Goal: Task Accomplishment & Management: Complete application form

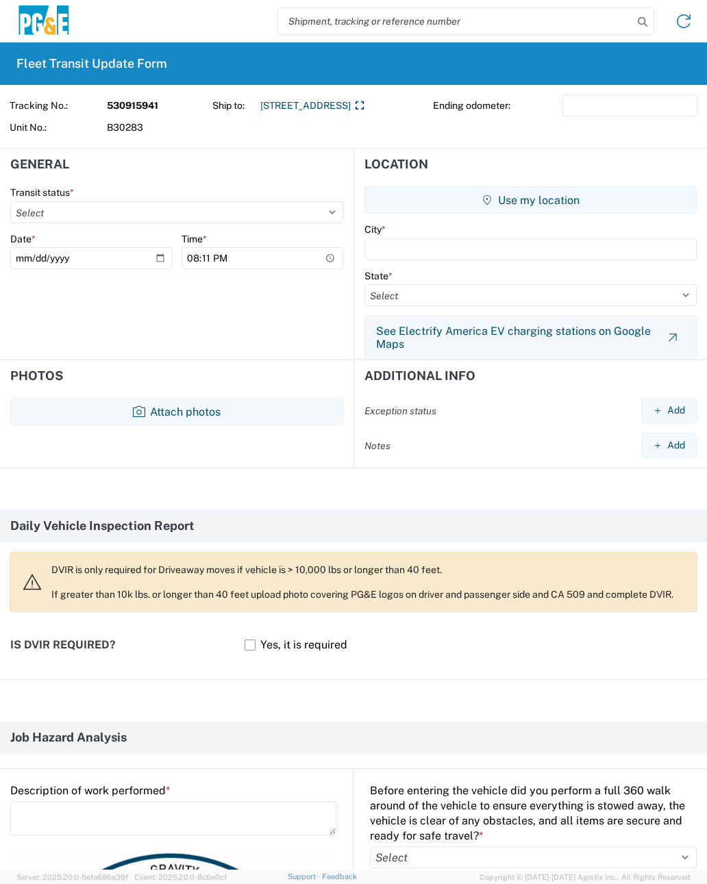
click at [170, 210] on select "Select Delivered Picked Up" at bounding box center [176, 212] width 333 height 22
select select "PICKEDUP"
click at [115, 253] on input "[DATE]" at bounding box center [91, 258] width 162 height 22
type input "[DATE]"
click at [297, 261] on input "20:11" at bounding box center [262, 258] width 162 height 22
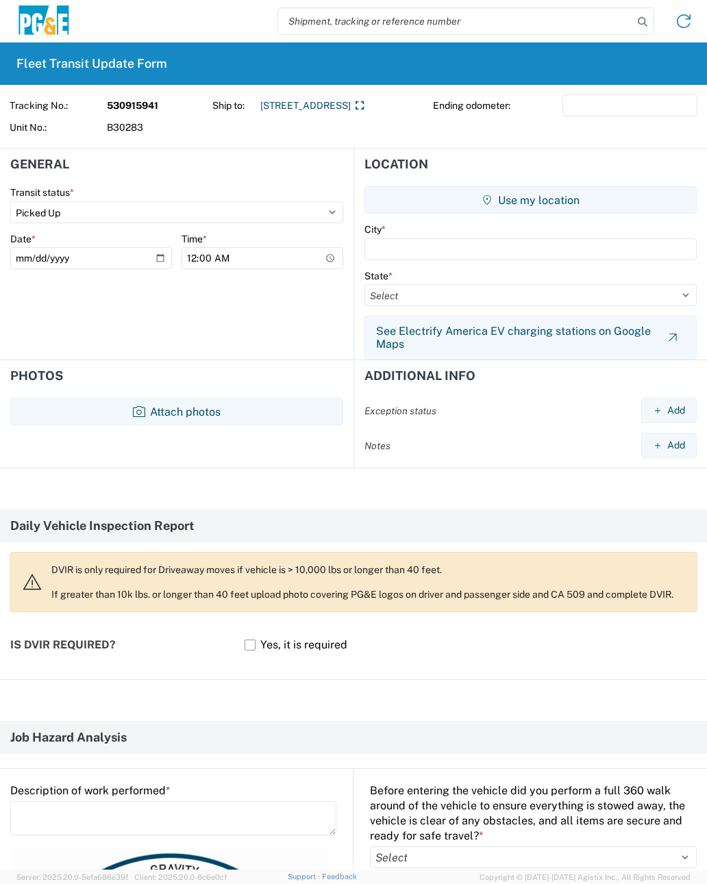
type input "12:00"
click at [461, 258] on input "text" at bounding box center [530, 249] width 332 height 22
type input "Riverdale"
click at [470, 303] on select "Select [US_STATE] [US_STATE] [US_STATE] [US_STATE] Armed Forces Americas Armed …" at bounding box center [530, 295] width 332 height 22
select select "CA"
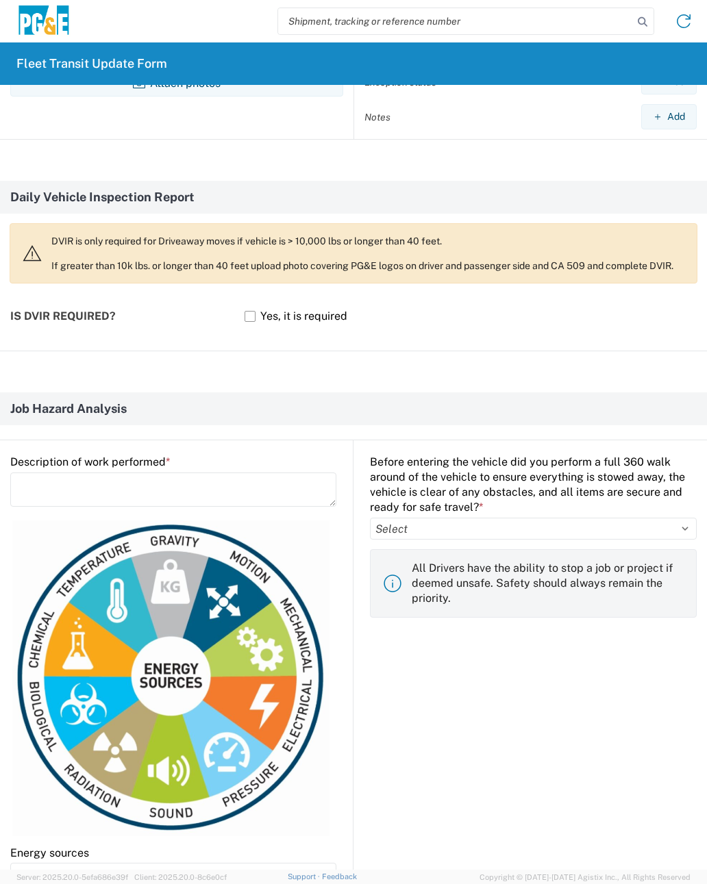
scroll to position [347, 0]
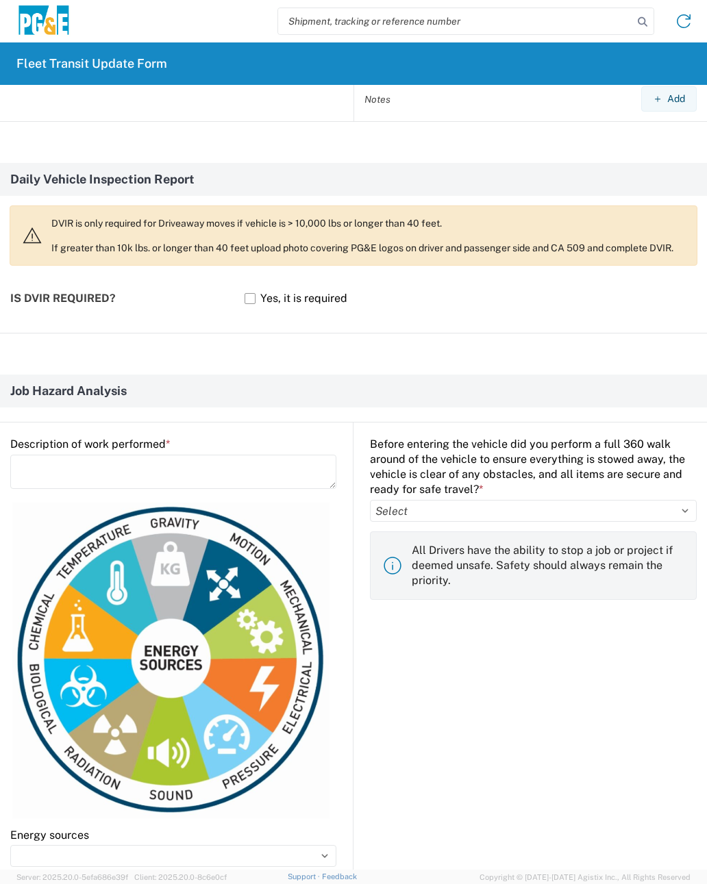
click at [627, 520] on select "Select Yes No" at bounding box center [533, 511] width 327 height 22
select select "yes"
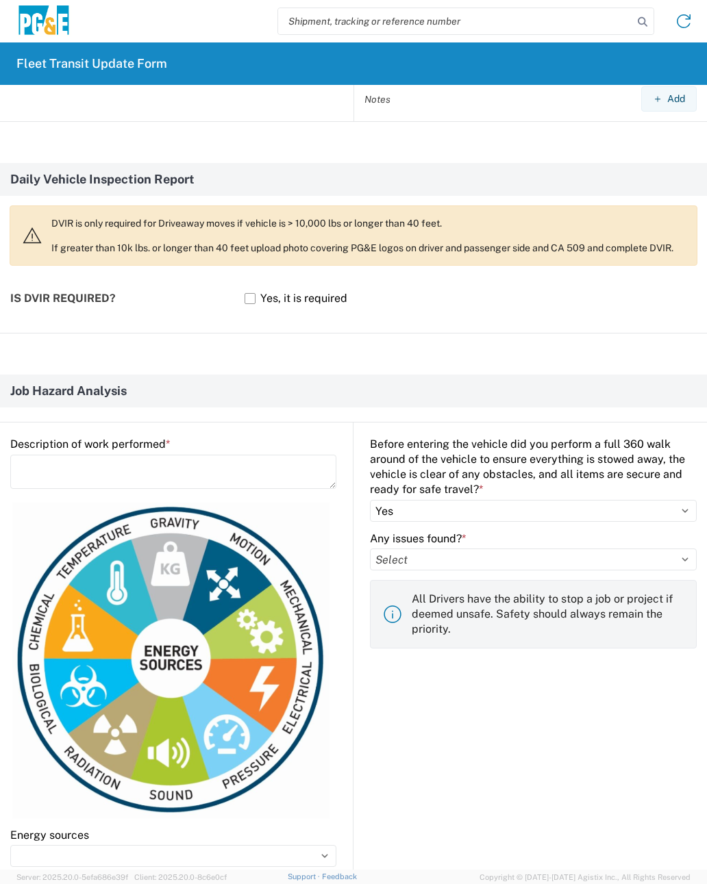
click at [583, 568] on select "Select Yes No" at bounding box center [533, 560] width 327 height 22
select select "no"
click at [52, 473] on textarea at bounding box center [173, 472] width 326 height 34
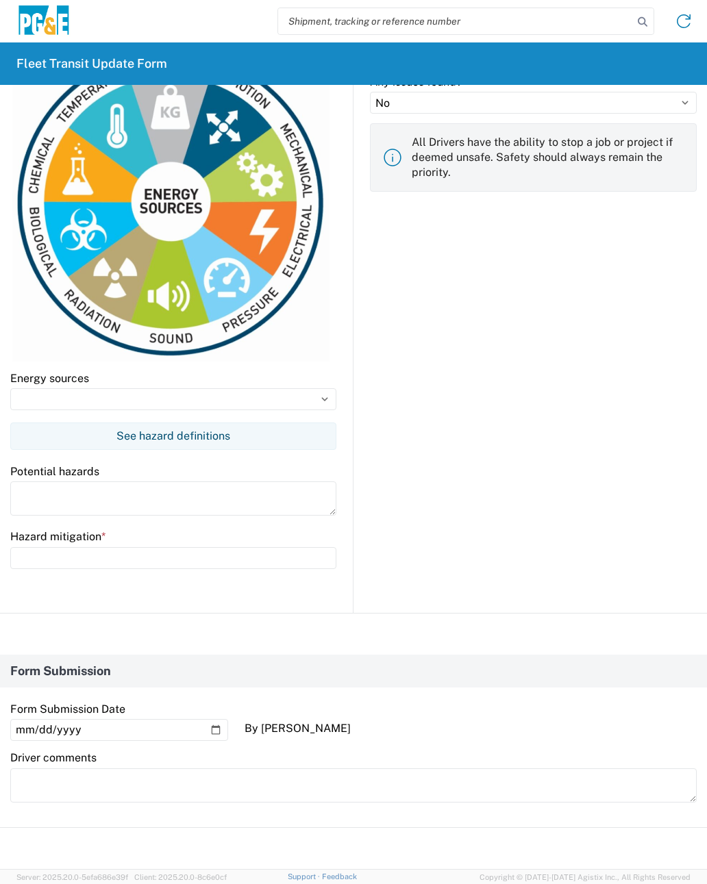
scroll to position [806, 0]
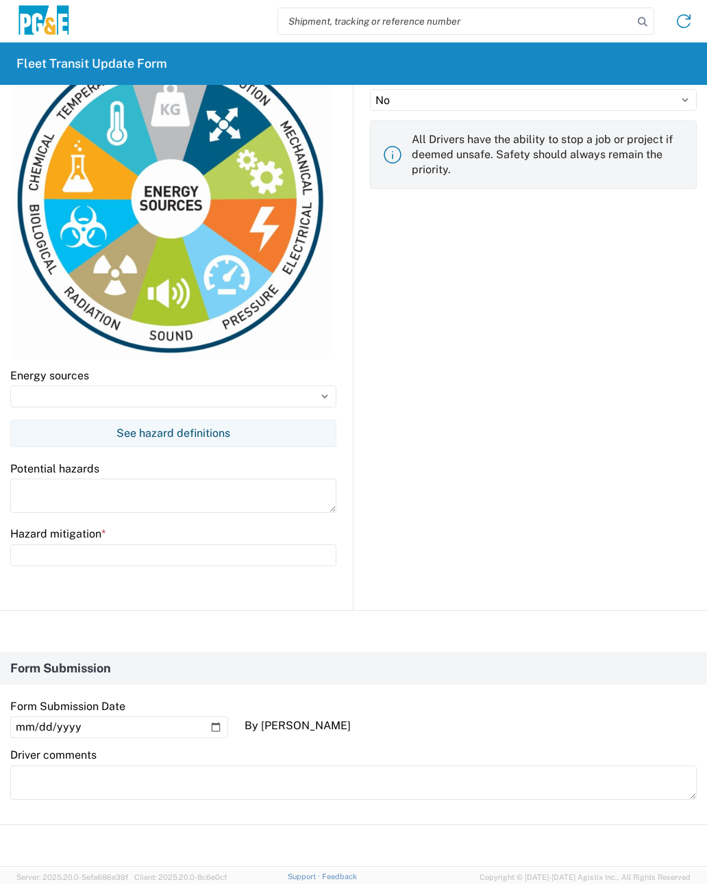
type textarea "Load truck and transport to Pg&e yard"
click at [292, 505] on textarea at bounding box center [173, 496] width 326 height 34
click at [316, 405] on input at bounding box center [173, 397] width 326 height 22
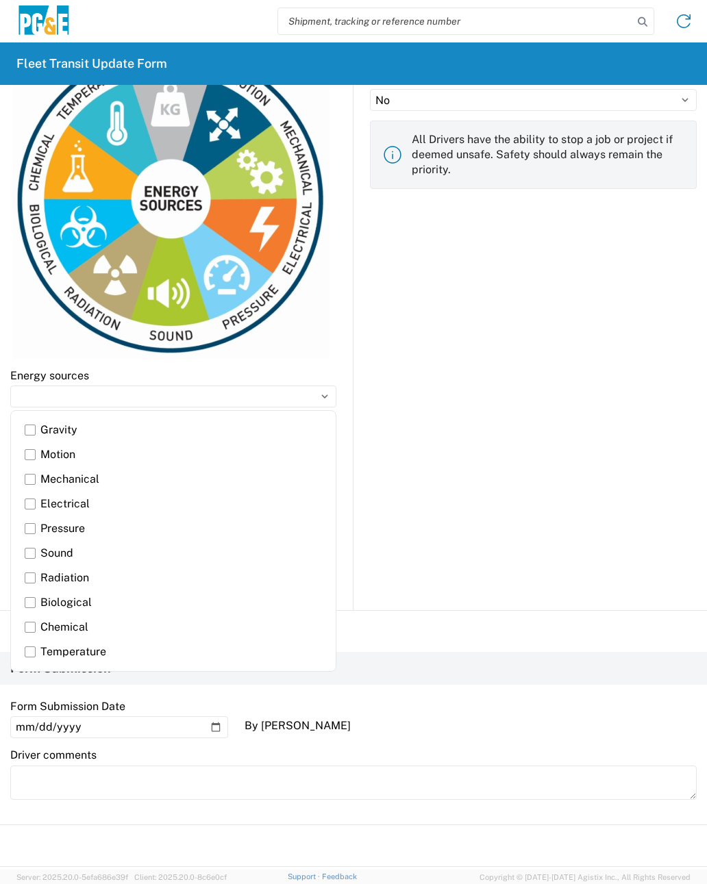
click at [171, 438] on label "Gravity" at bounding box center [173, 430] width 297 height 25
click at [0, 0] on input "Gravity" at bounding box center [0, 0] width 0 height 0
click at [153, 469] on label "Mechanical" at bounding box center [173, 479] width 297 height 25
click at [0, 0] on input "Mechanical" at bounding box center [0, 0] width 0 height 0
click at [153, 458] on label "Motion" at bounding box center [173, 454] width 297 height 25
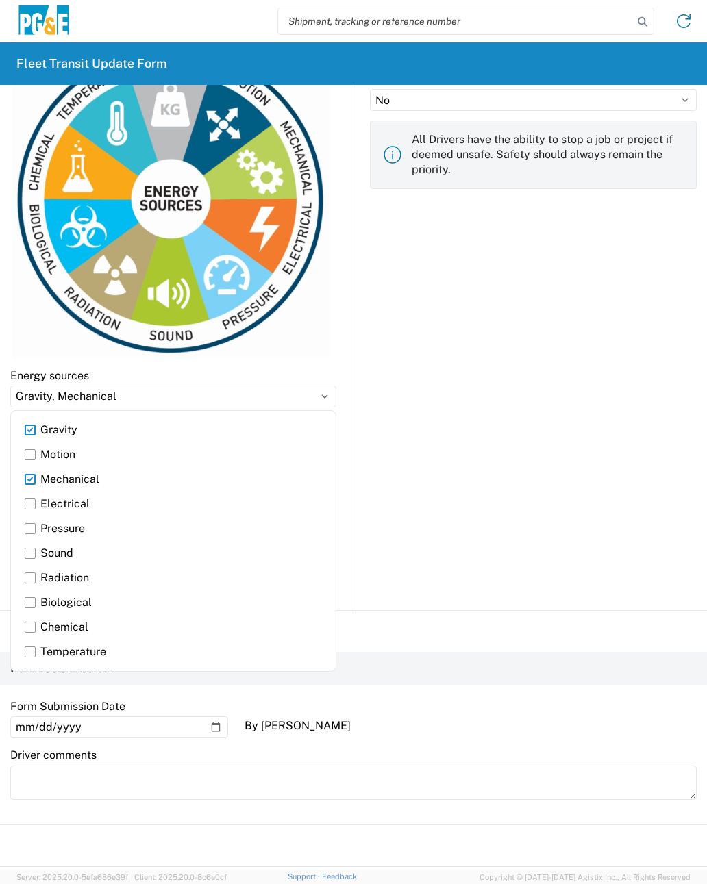
click at [0, 0] on input "Motion" at bounding box center [0, 0] width 0 height 0
type input "Gravity, Mechanical, Motion"
click at [364, 535] on div "Before entering the vehicle did you perform a full 360 walk around of the vehic…" at bounding box center [524, 286] width 343 height 647
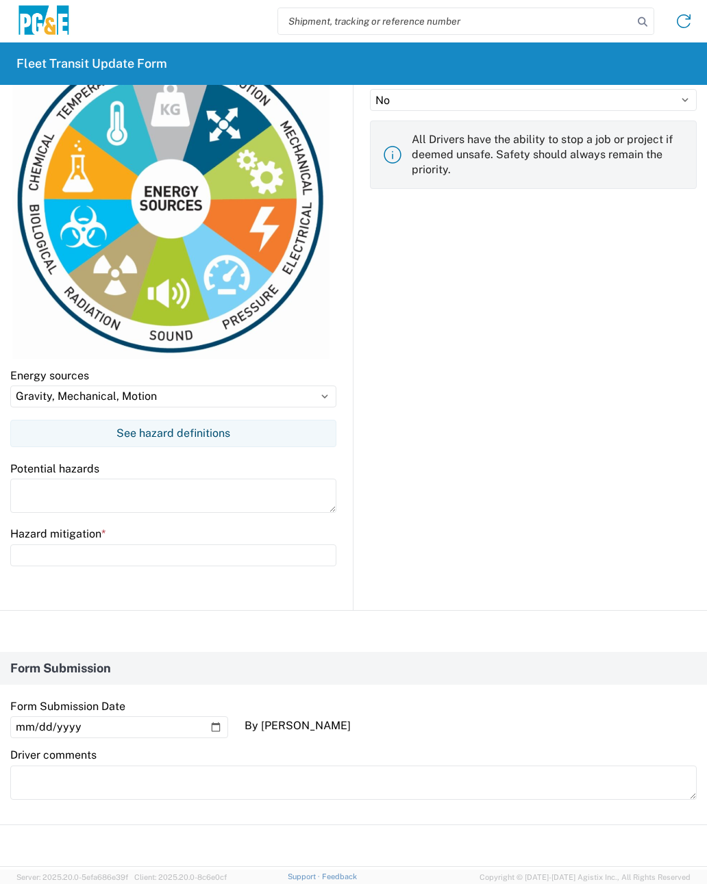
click at [278, 511] on textarea at bounding box center [173, 496] width 326 height 34
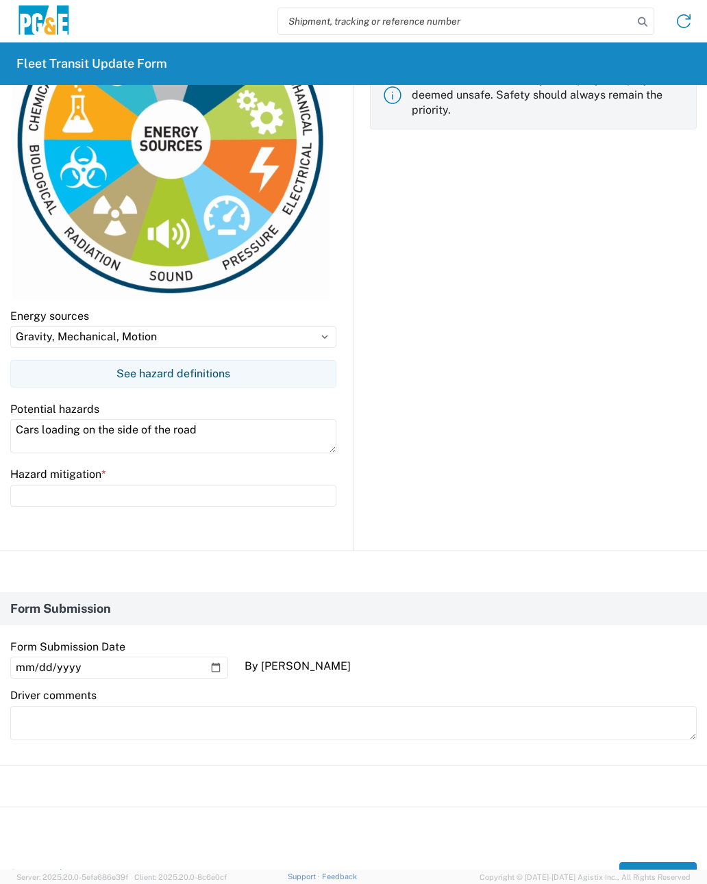
scroll to position [868, 0]
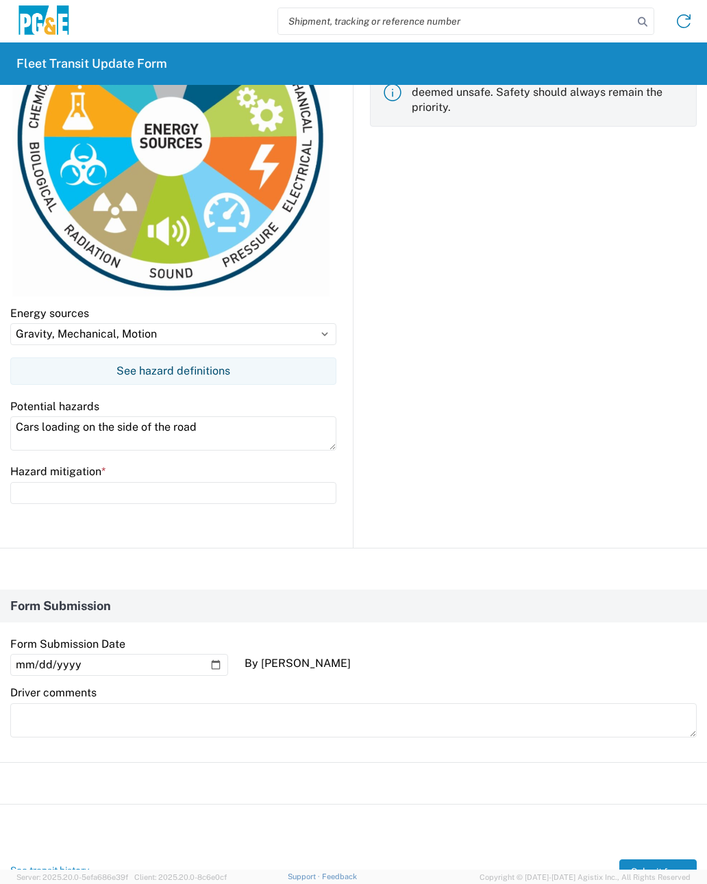
type textarea "Cars loading on the side of the road"
click at [307, 501] on input "text" at bounding box center [173, 493] width 326 height 22
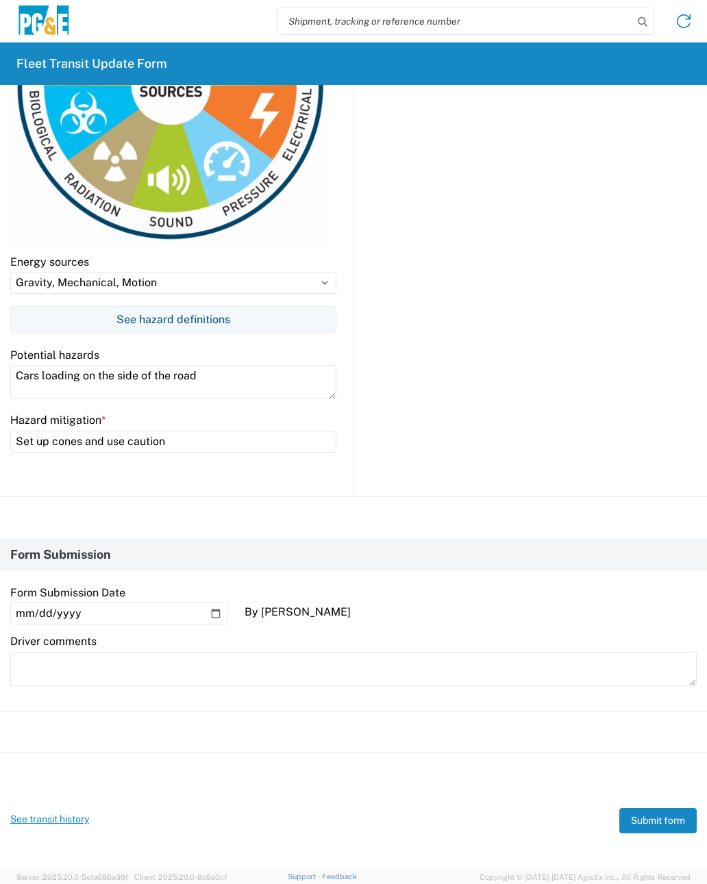
scroll to position [919, 0]
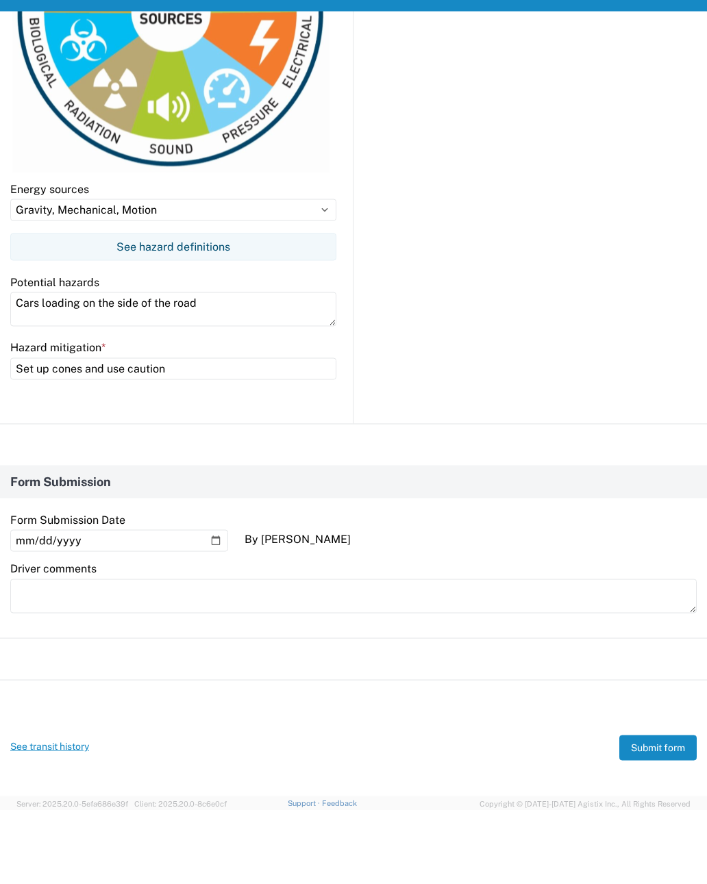
type input "Set up cones and use caution"
click at [581, 586] on div "Form Submission Date [DATE] By [PERSON_NAME] Driver comments" at bounding box center [353, 643] width 707 height 114
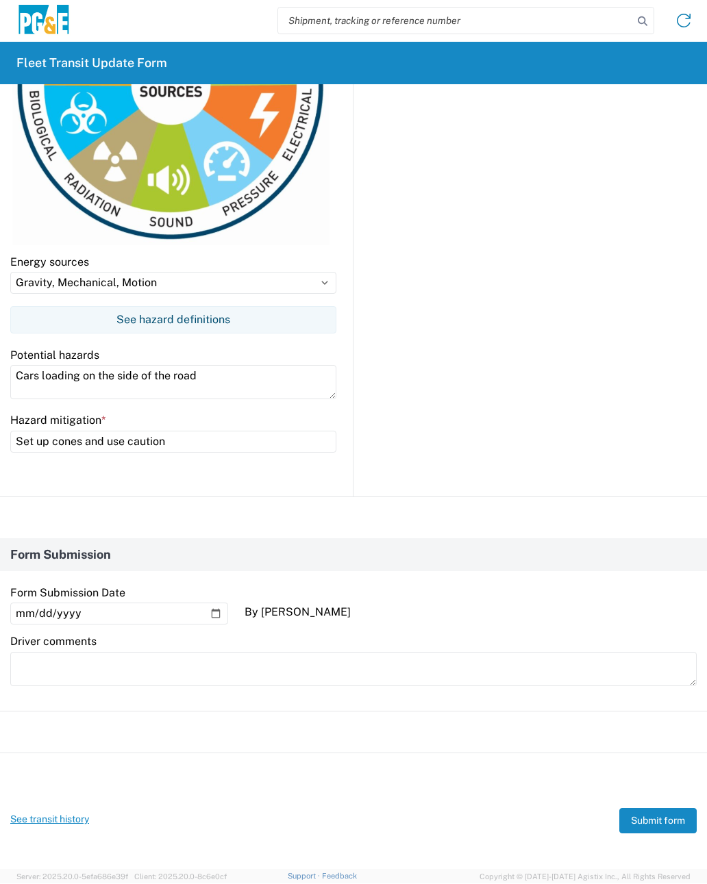
click at [166, 609] on input "[DATE]" at bounding box center [119, 614] width 218 height 22
type input "[DATE]"
click at [650, 825] on button "Submit form" at bounding box center [657, 821] width 77 height 25
click at [655, 819] on button "Submit form" at bounding box center [657, 821] width 77 height 25
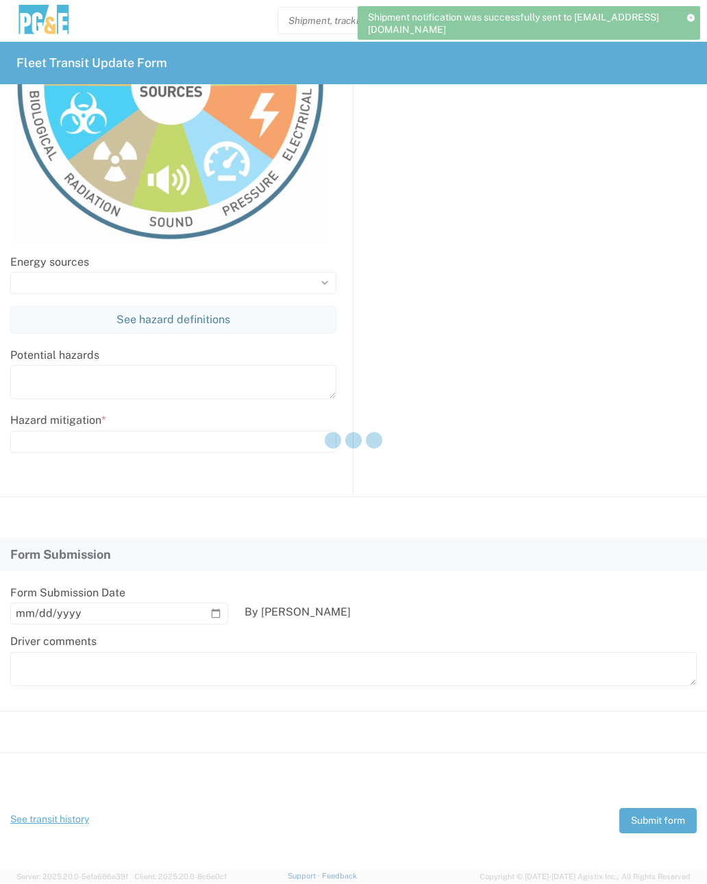
scroll to position [0, 0]
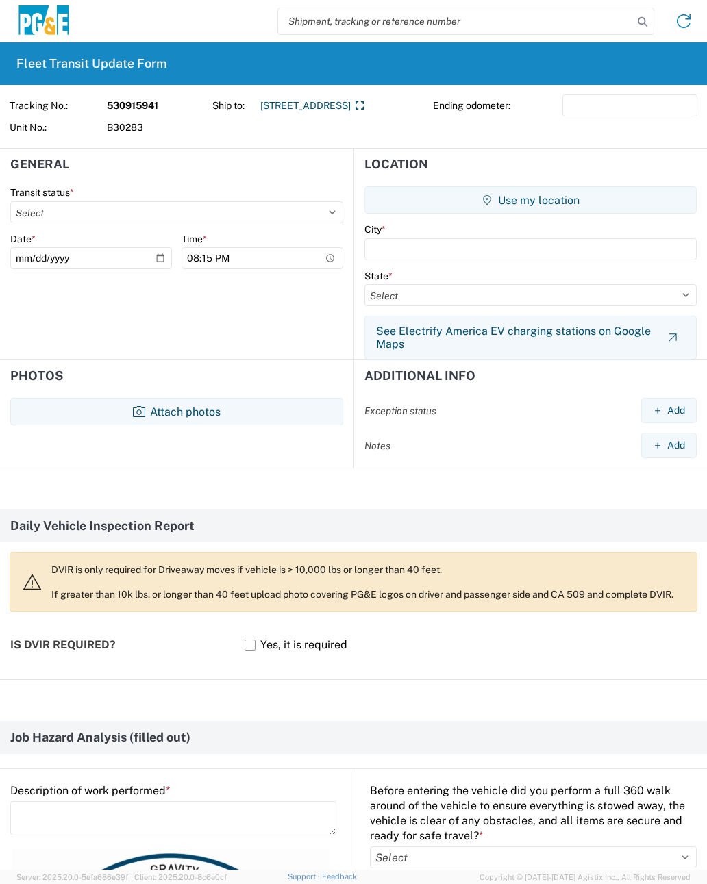
click at [304, 216] on select "Select Delivered Picked Up" at bounding box center [176, 212] width 333 height 22
select select "DELIVRED"
click at [133, 257] on input "[DATE]" at bounding box center [91, 258] width 162 height 22
type input "[DATE]"
click at [290, 252] on input "20:15" at bounding box center [262, 258] width 162 height 22
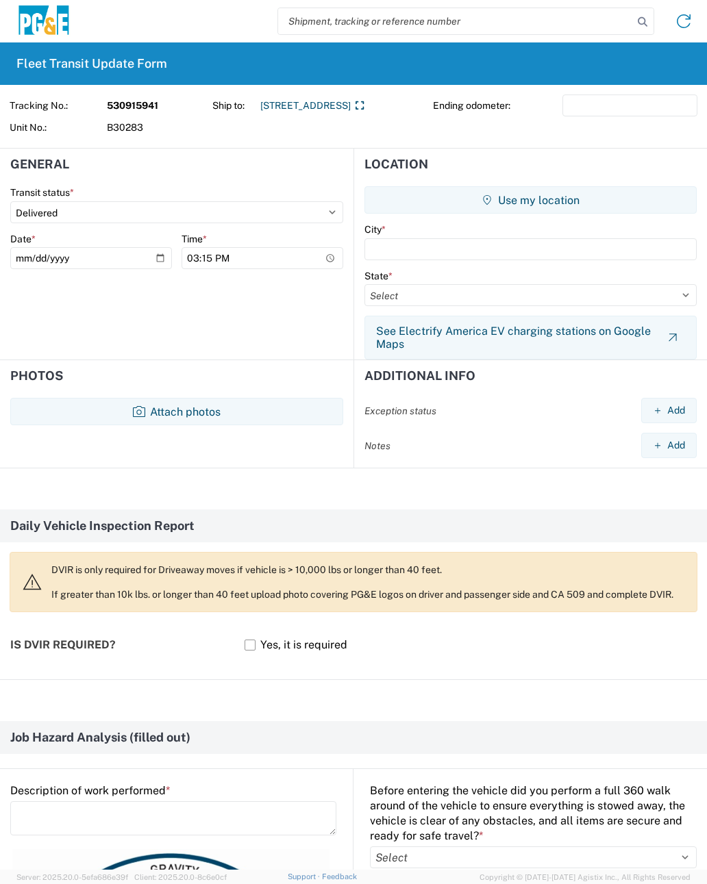
type input "15:30"
click at [500, 251] on input "text" at bounding box center [530, 249] width 332 height 22
type input "Lemoore"
click at [499, 304] on select "Select [US_STATE] [US_STATE] [US_STATE] [US_STATE] Armed Forces Americas Armed …" at bounding box center [530, 295] width 332 height 22
select select "CA"
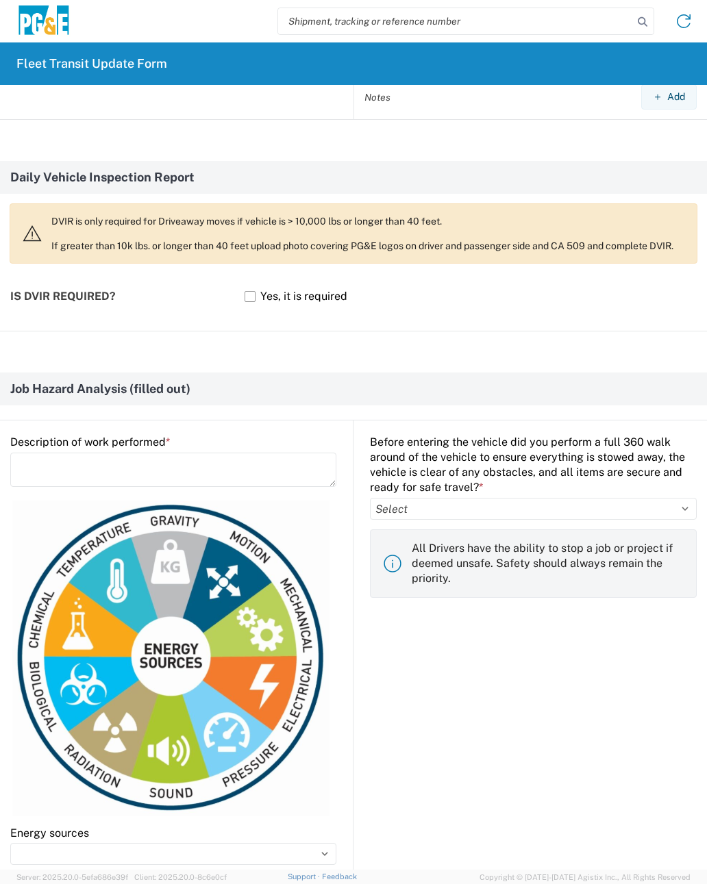
scroll to position [367, 0]
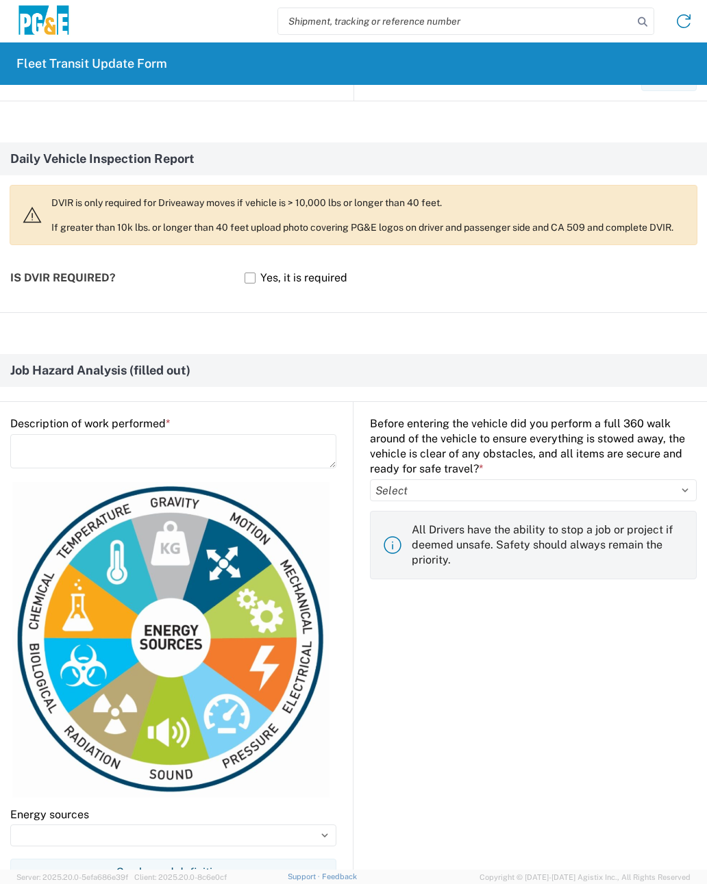
click at [549, 499] on select "Select Yes No" at bounding box center [533, 490] width 327 height 22
select select "yes"
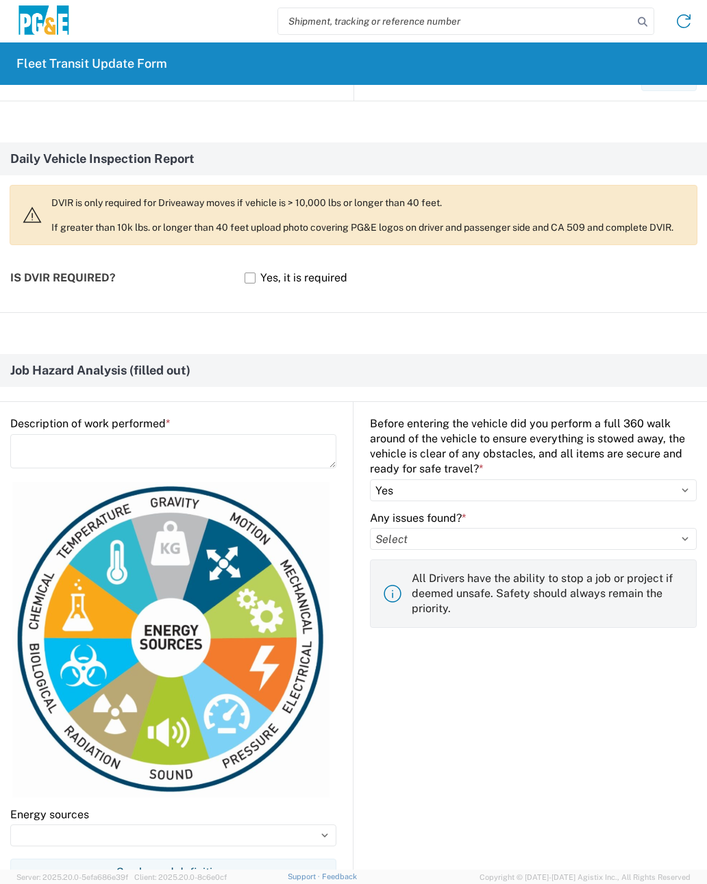
click at [501, 548] on select "Select Yes No" at bounding box center [533, 539] width 327 height 22
select select "no"
click at [276, 459] on textarea at bounding box center [173, 451] width 326 height 34
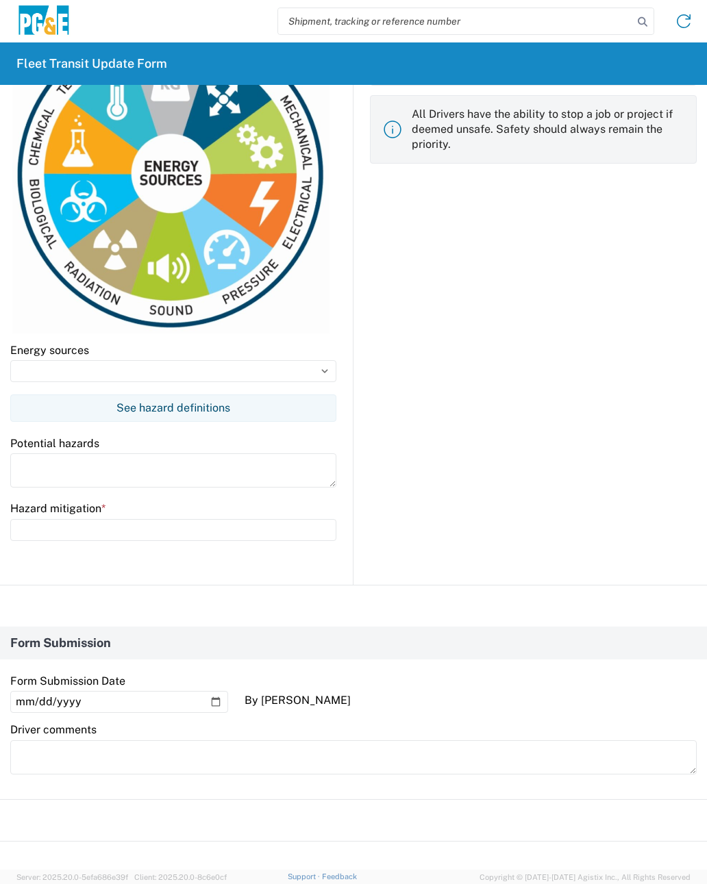
scroll to position [845, 0]
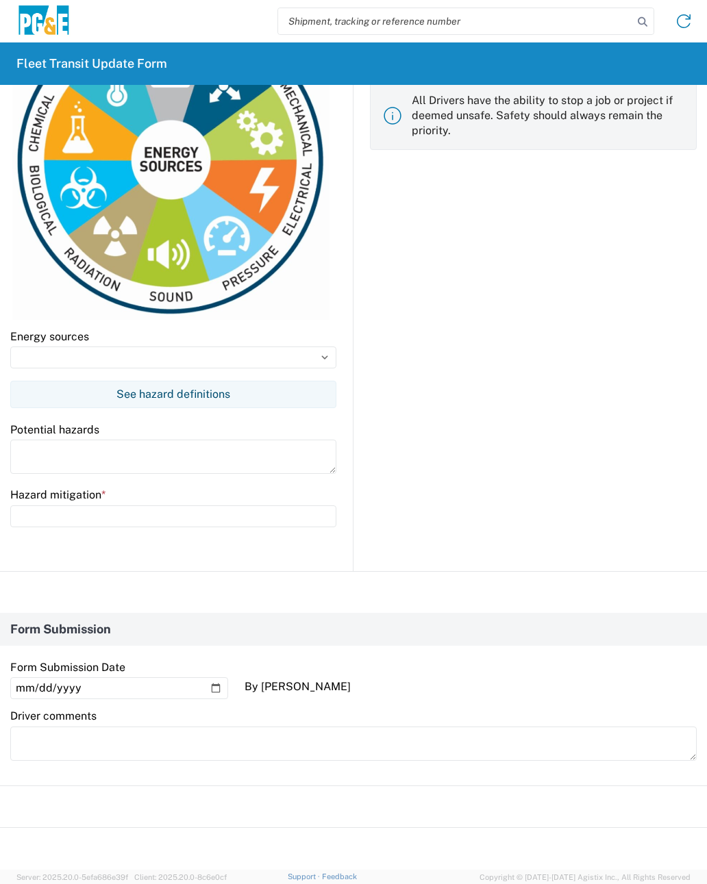
type textarea "Offload truck"
click at [323, 365] on input at bounding box center [173, 358] width 326 height 22
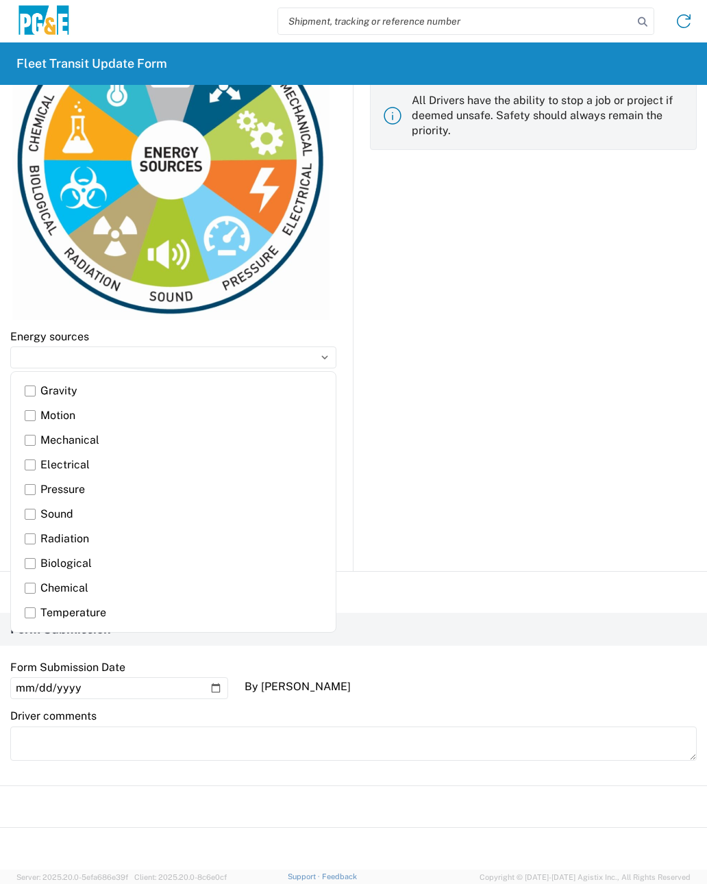
click at [210, 399] on label "Gravity" at bounding box center [173, 391] width 297 height 25
click at [0, 0] on input "Gravity" at bounding box center [0, 0] width 0 height 0
click at [192, 419] on label "Motion" at bounding box center [173, 415] width 297 height 25
click at [0, 0] on input "Motion" at bounding box center [0, 0] width 0 height 0
type input "Gravity, Motion"
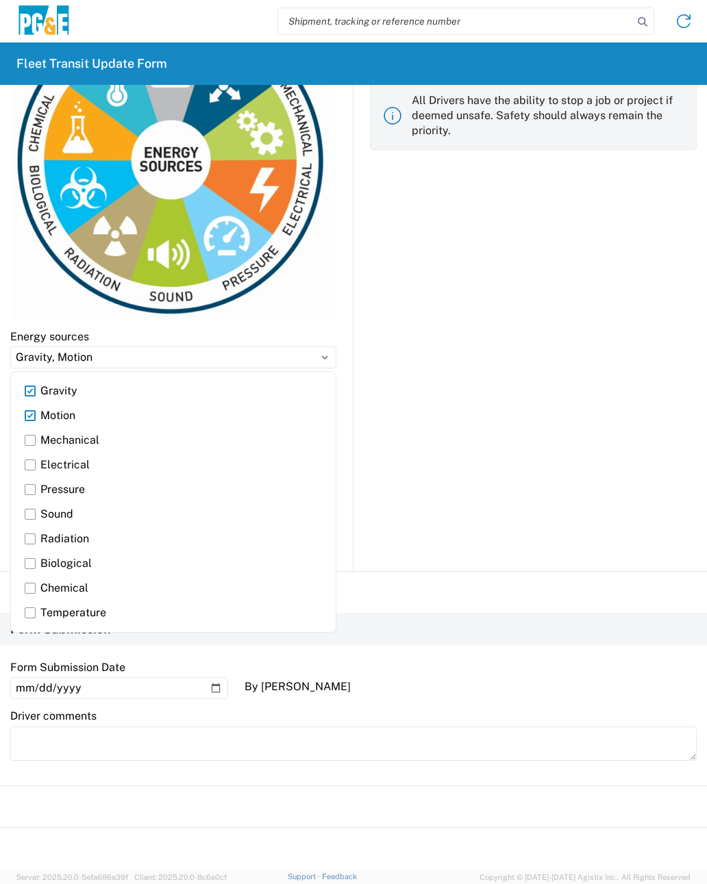
click at [427, 379] on div "Before entering the vehicle did you perform a full 360 walk around of the vehic…" at bounding box center [524, 247] width 343 height 647
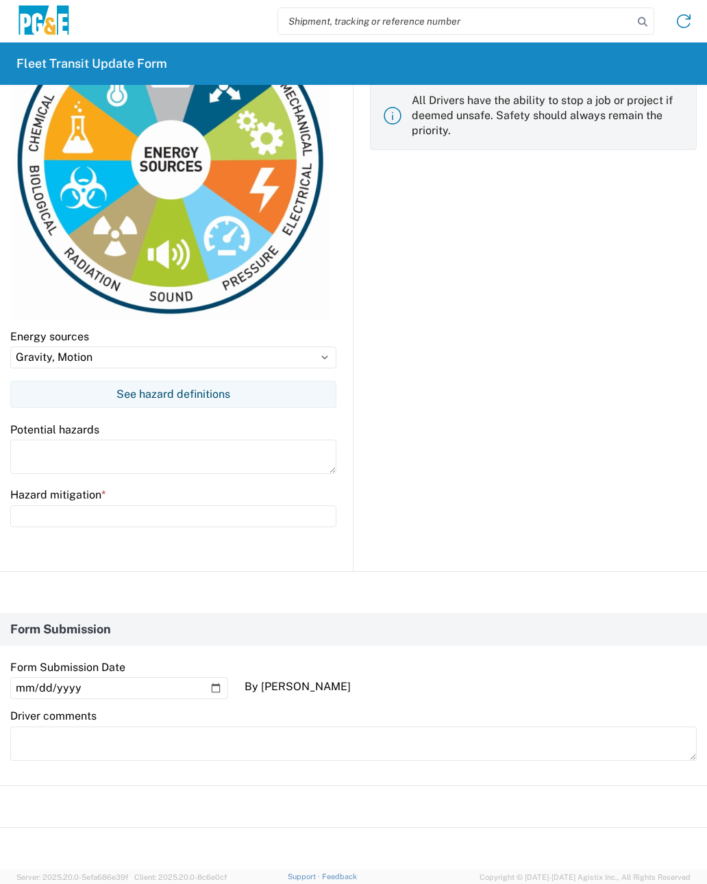
click at [279, 462] on textarea at bounding box center [173, 457] width 326 height 34
type textarea "Other people in the yard and trucks"
click at [251, 518] on input "text" at bounding box center [173, 516] width 326 height 22
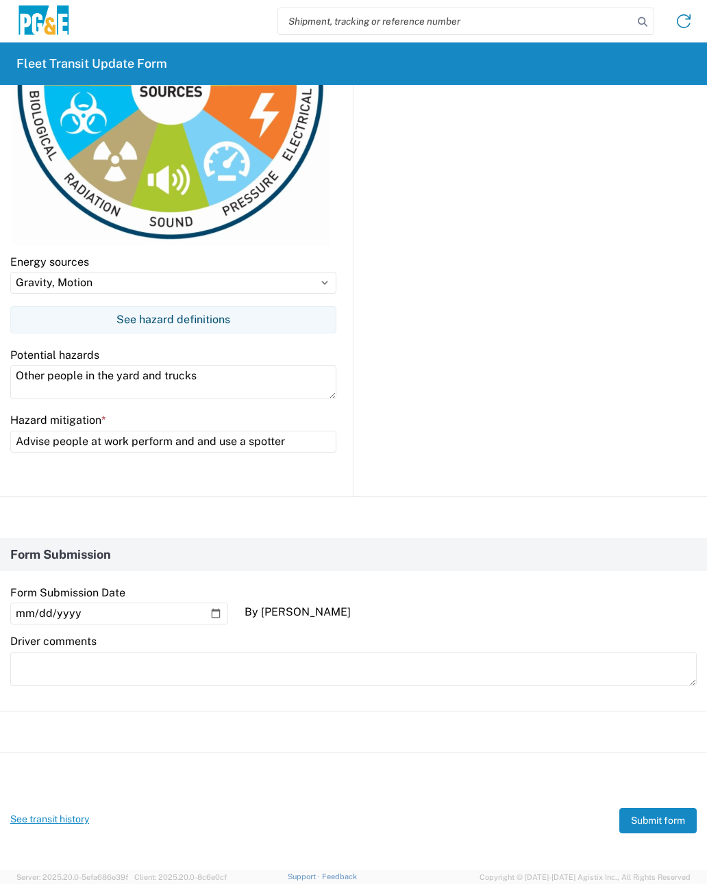
scroll to position [919, 0]
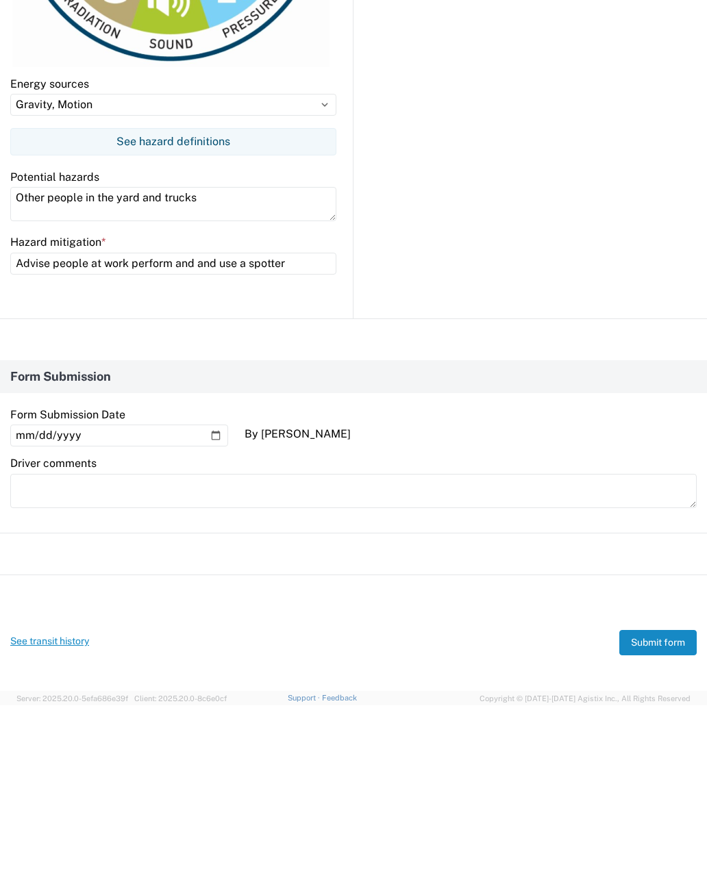
type input "Advise people at work perform and and use a spotter"
click at [171, 603] on input "[DATE]" at bounding box center [119, 614] width 218 height 22
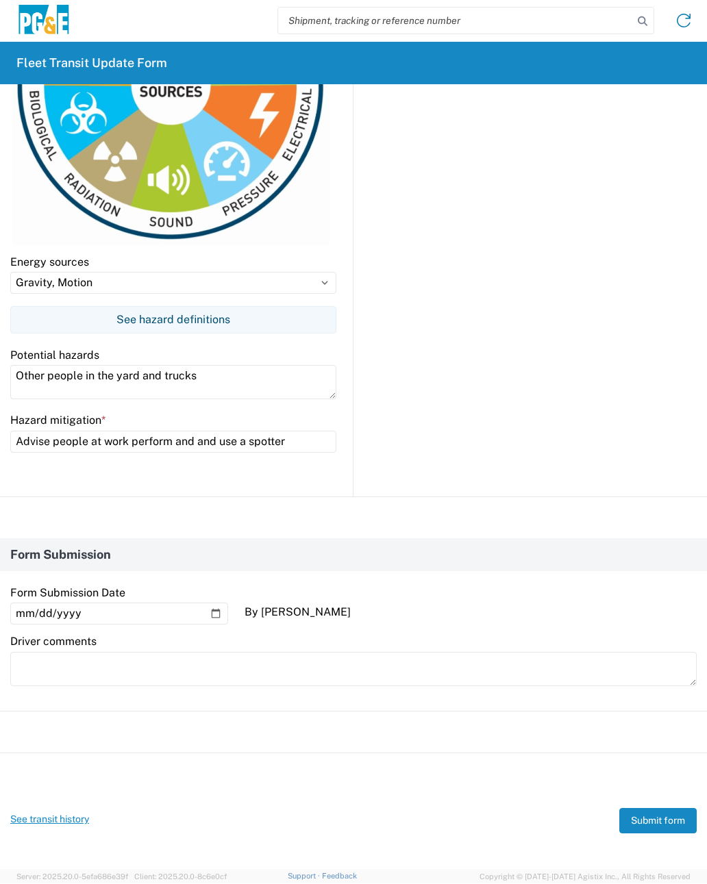
type input "[DATE]"
click at [655, 816] on button "Submit form" at bounding box center [657, 821] width 77 height 25
click at [672, 809] on button "Submit form" at bounding box center [657, 821] width 77 height 25
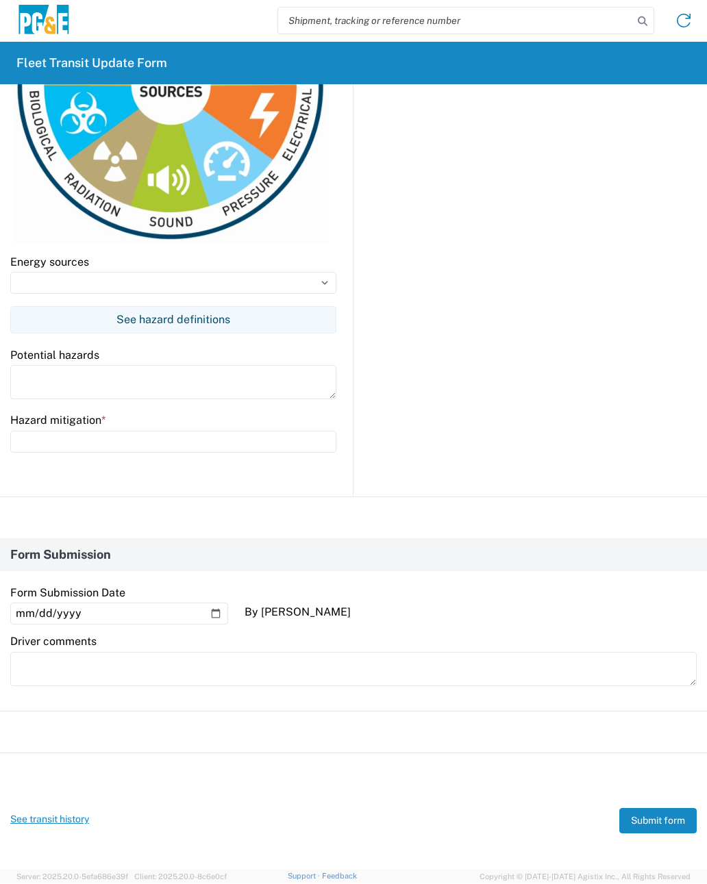
scroll to position [0, 0]
